Goal: Use online tool/utility

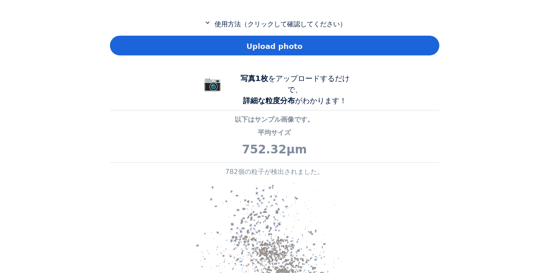
scroll to position [411, 0]
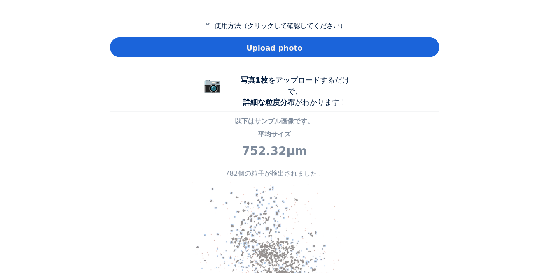
click at [385, 43] on div "Upload photo" at bounding box center [275, 47] width 330 height 20
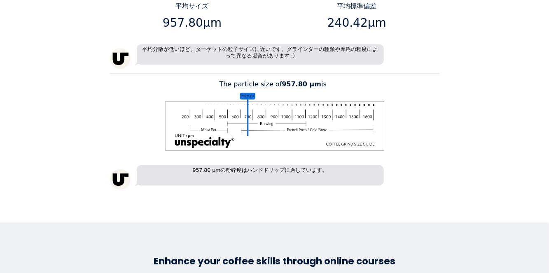
scroll to position [933, 0]
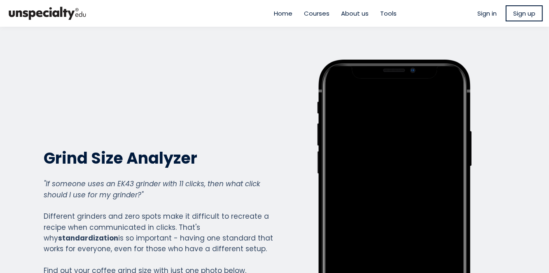
scroll to position [596, 330]
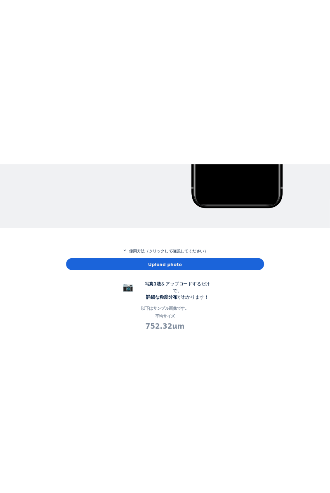
scroll to position [312, 0]
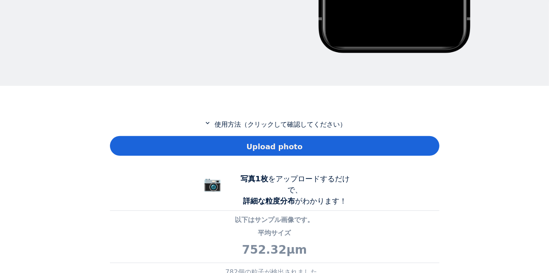
click at [377, 145] on div "Upload photo" at bounding box center [275, 146] width 330 height 20
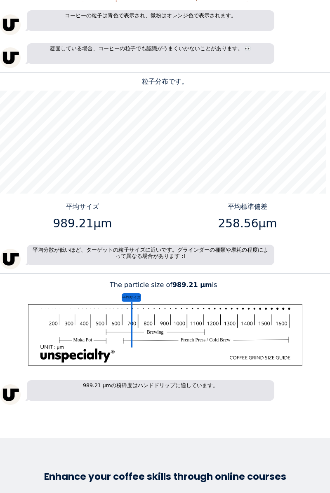
scroll to position [635, 0]
